Goal: Check status

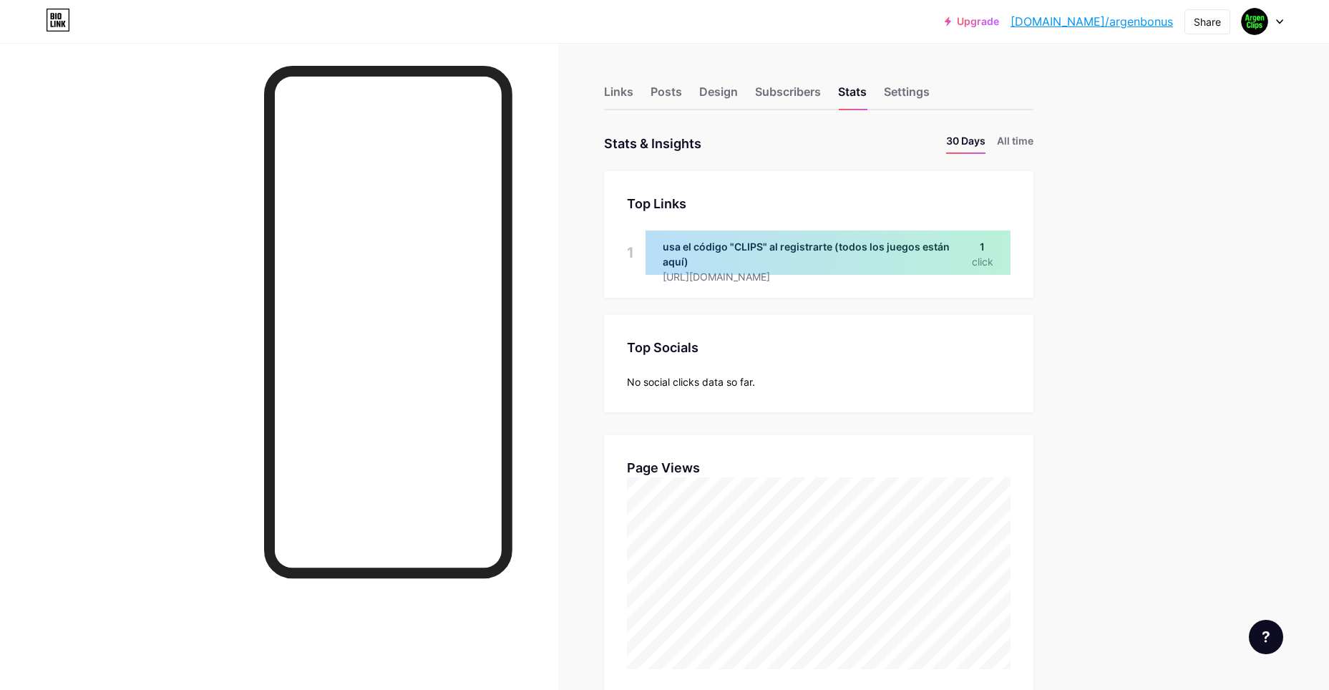
scroll to position [690, 1329]
click at [625, 97] on div "Links" at bounding box center [618, 96] width 29 height 26
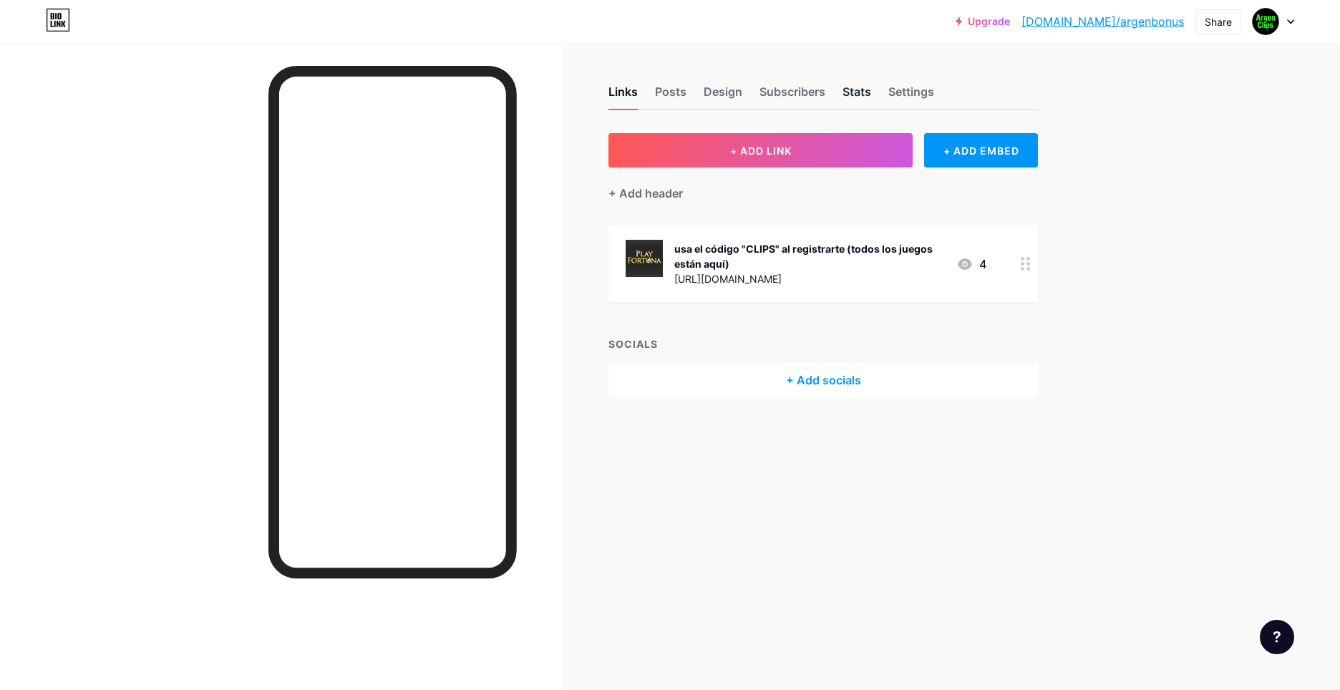
click at [854, 94] on div "Stats" at bounding box center [856, 96] width 29 height 26
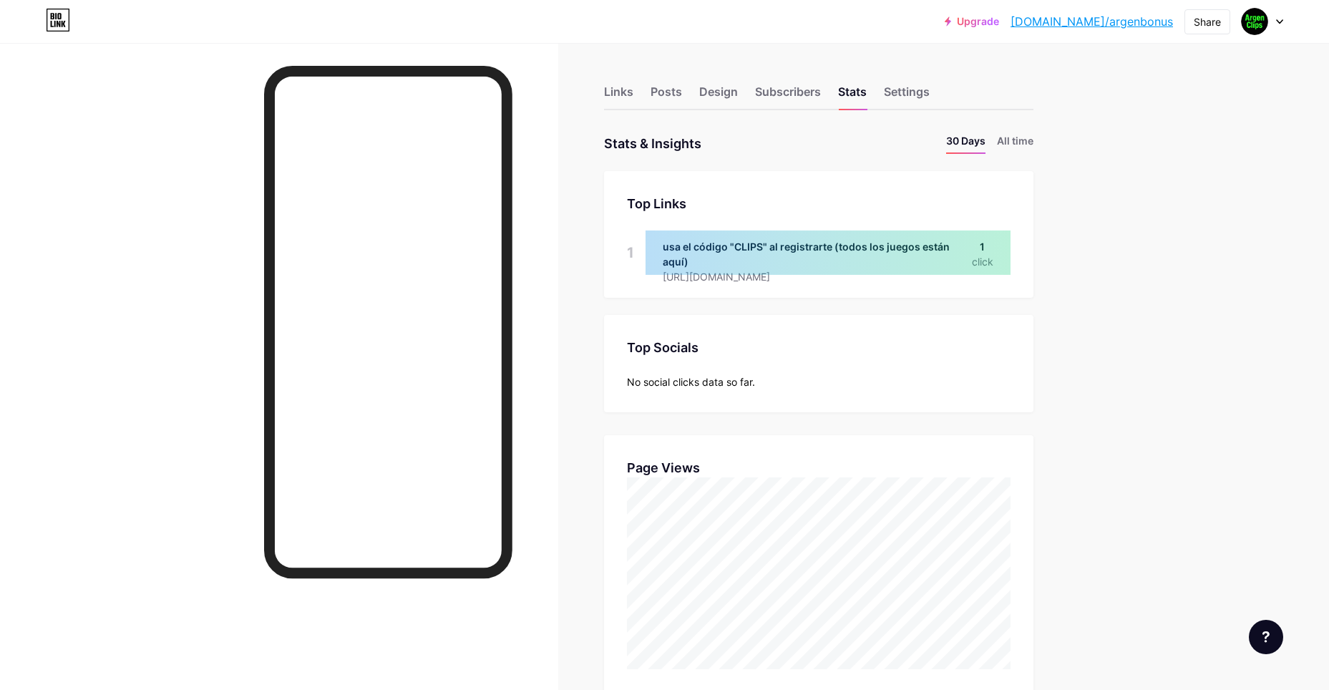
drag, startPoint x: 583, startPoint y: 386, endPoint x: 481, endPoint y: 22, distance: 378.2
